Goal: Find specific page/section: Find specific page/section

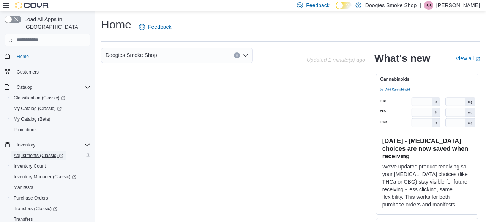
click at [32, 153] on span "Adjustments (Classic)" at bounding box center [39, 156] width 50 height 6
